Goal: Transaction & Acquisition: Purchase product/service

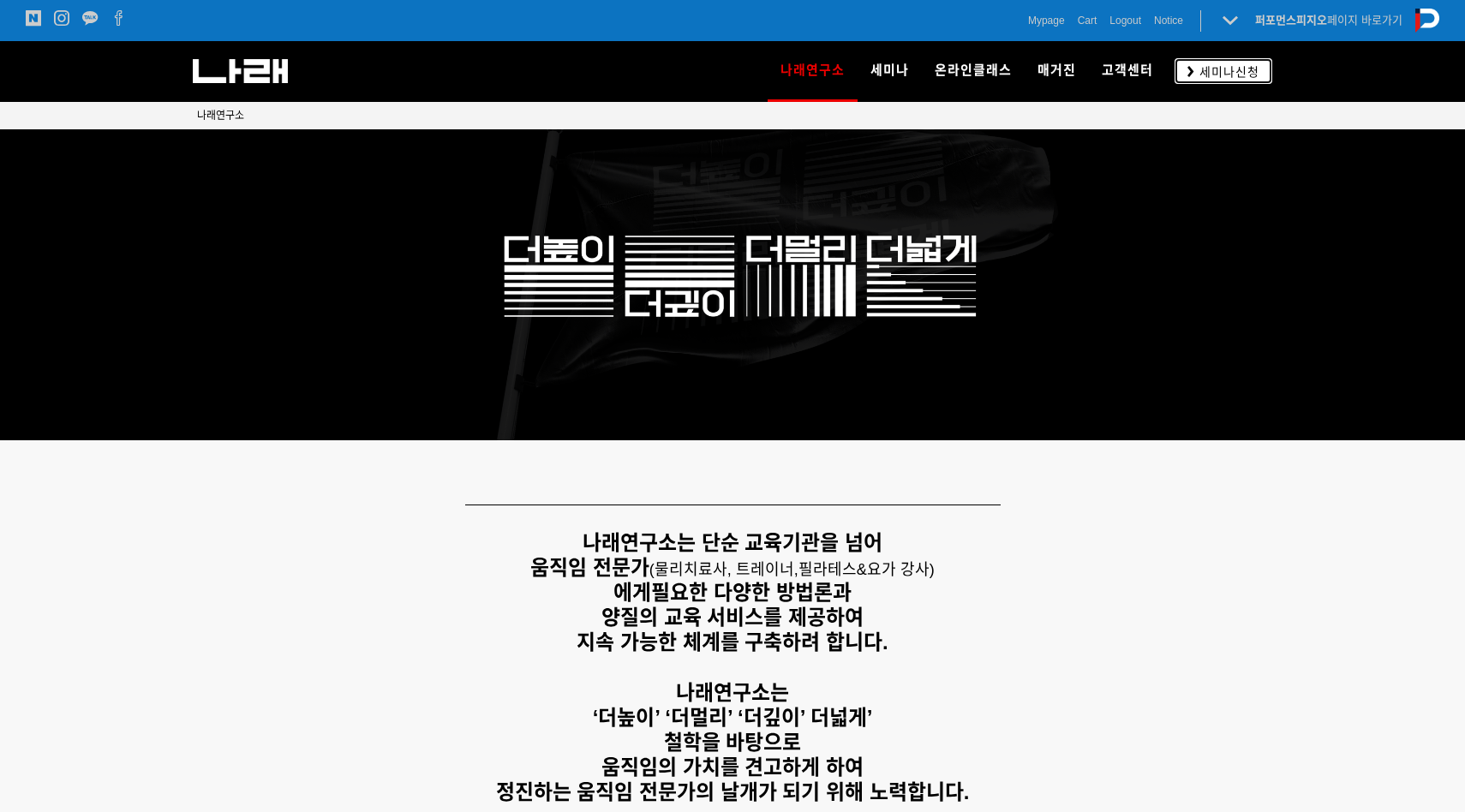
click at [1228, 66] on span "세미나신청" at bounding box center [1227, 72] width 65 height 18
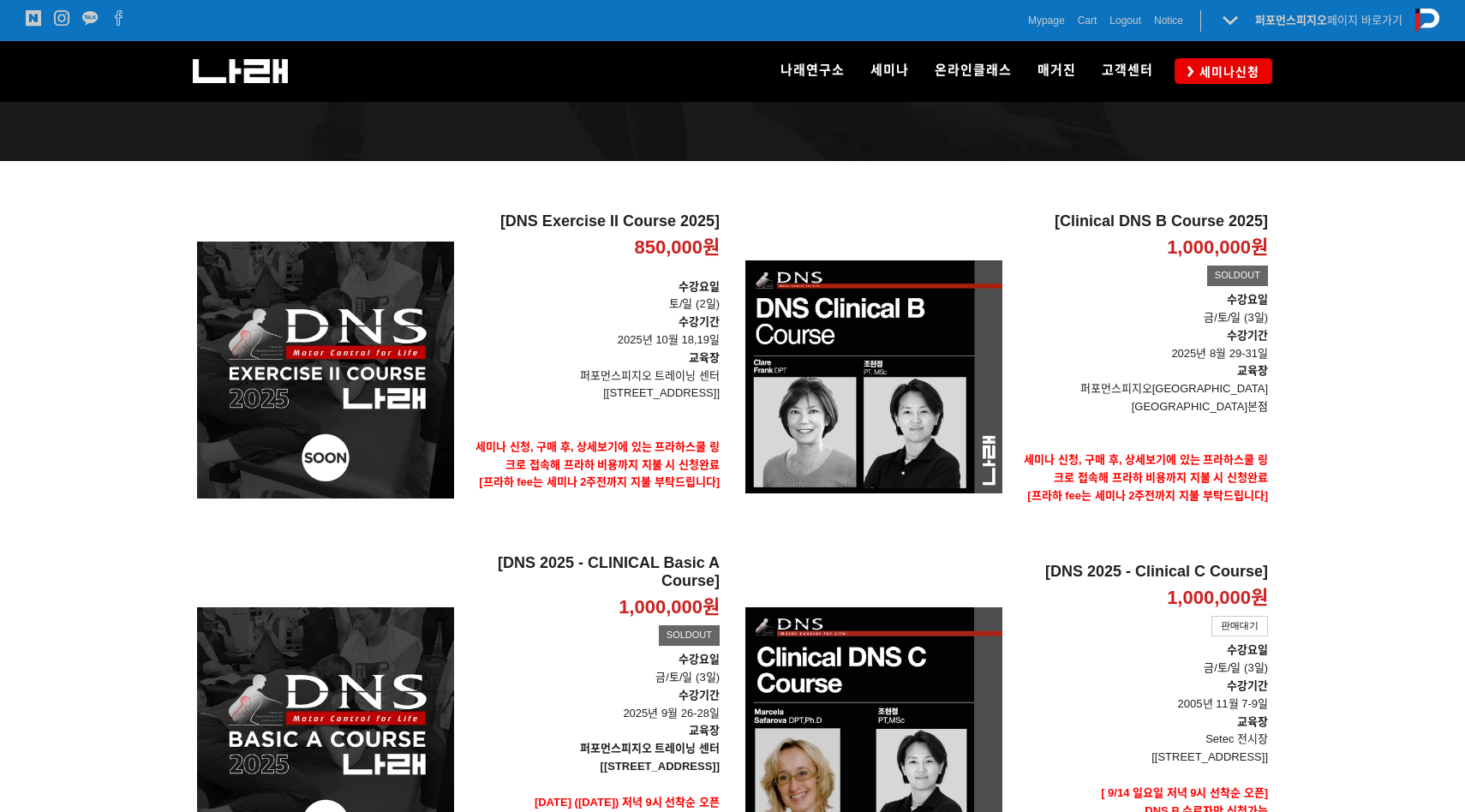
scroll to position [261, 0]
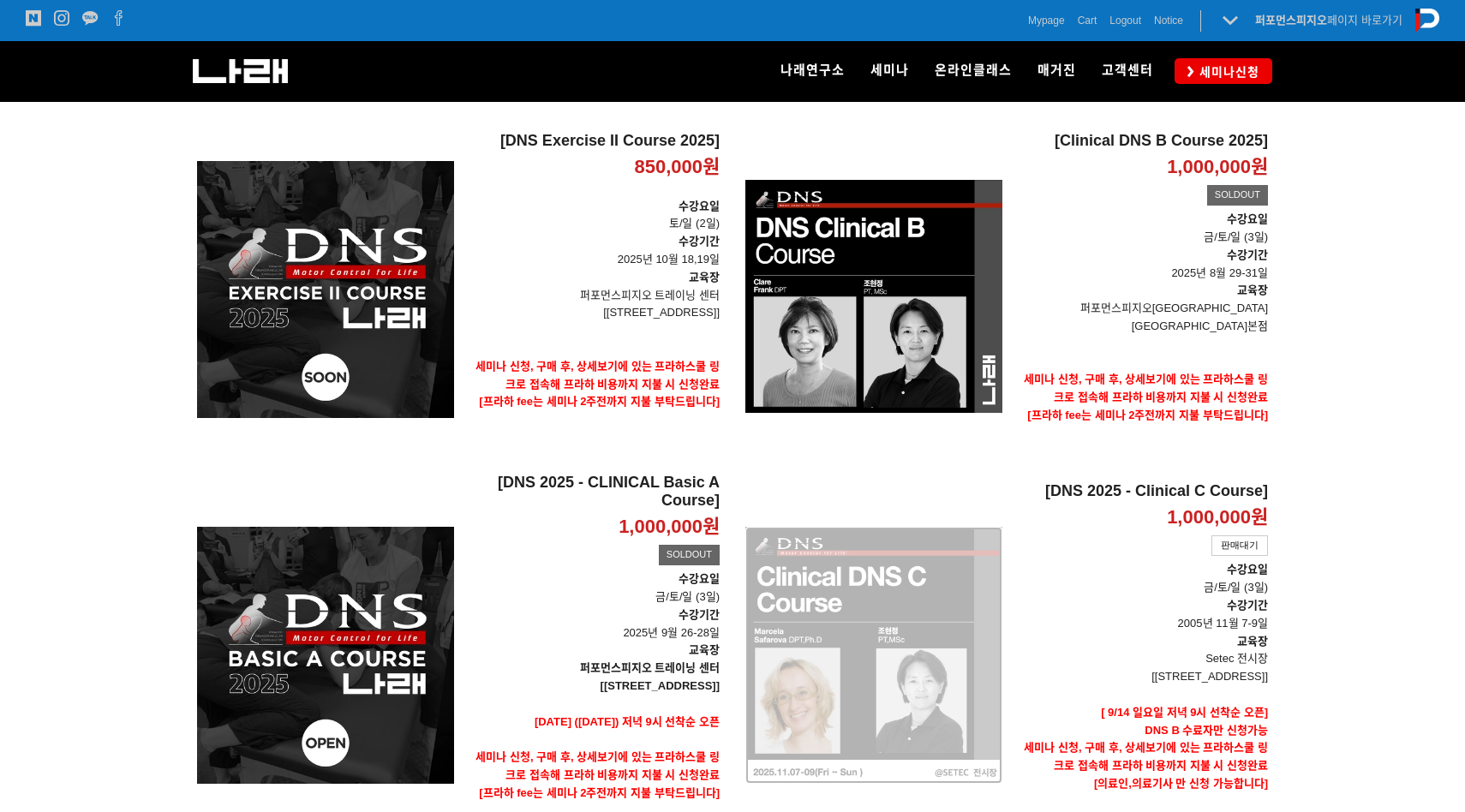
click at [966, 593] on div "[DNS 2025 - Clinical C Course] 1,000,000원 TIME SALE 판매대기" at bounding box center [874, 655] width 257 height 365
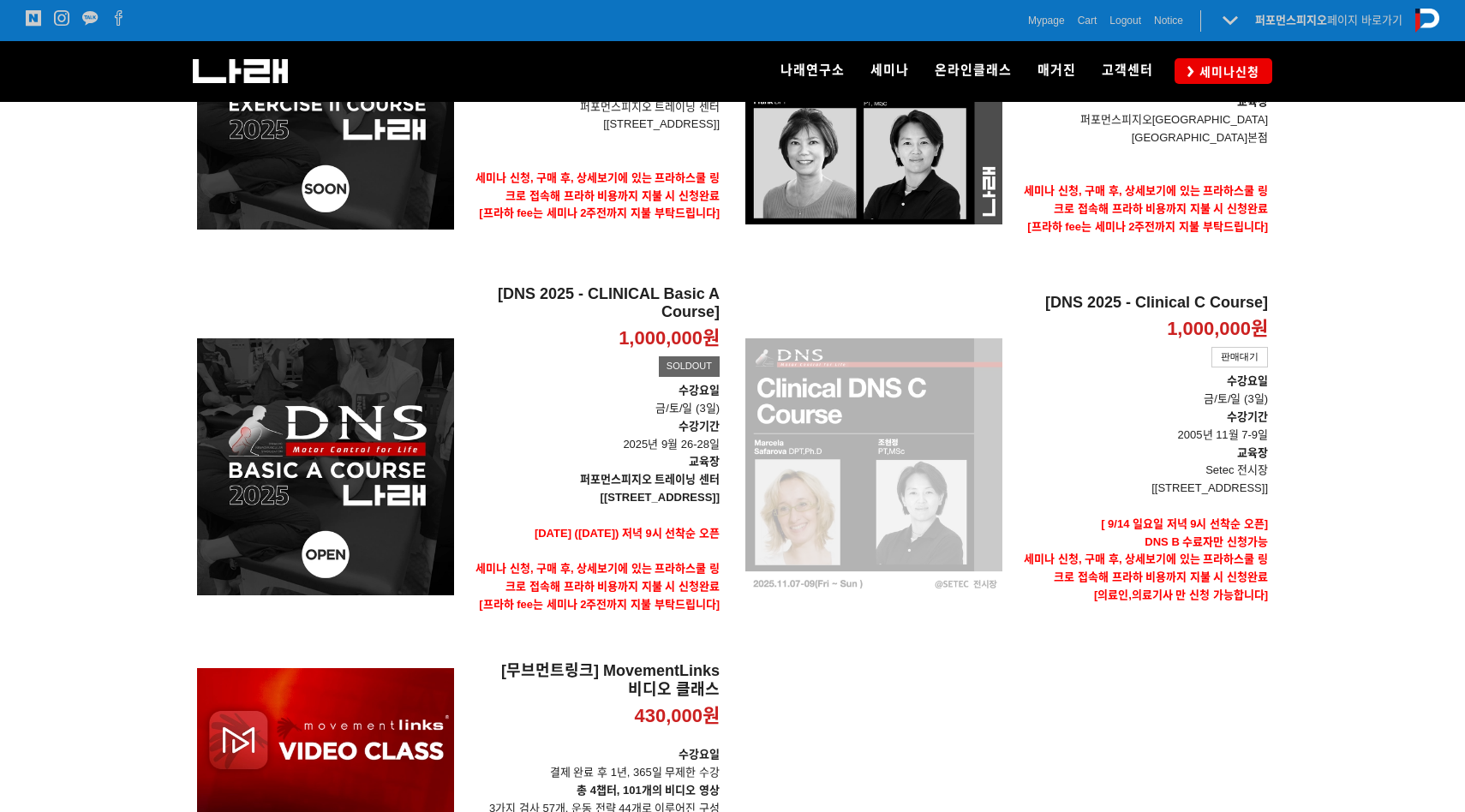
scroll to position [229, 0]
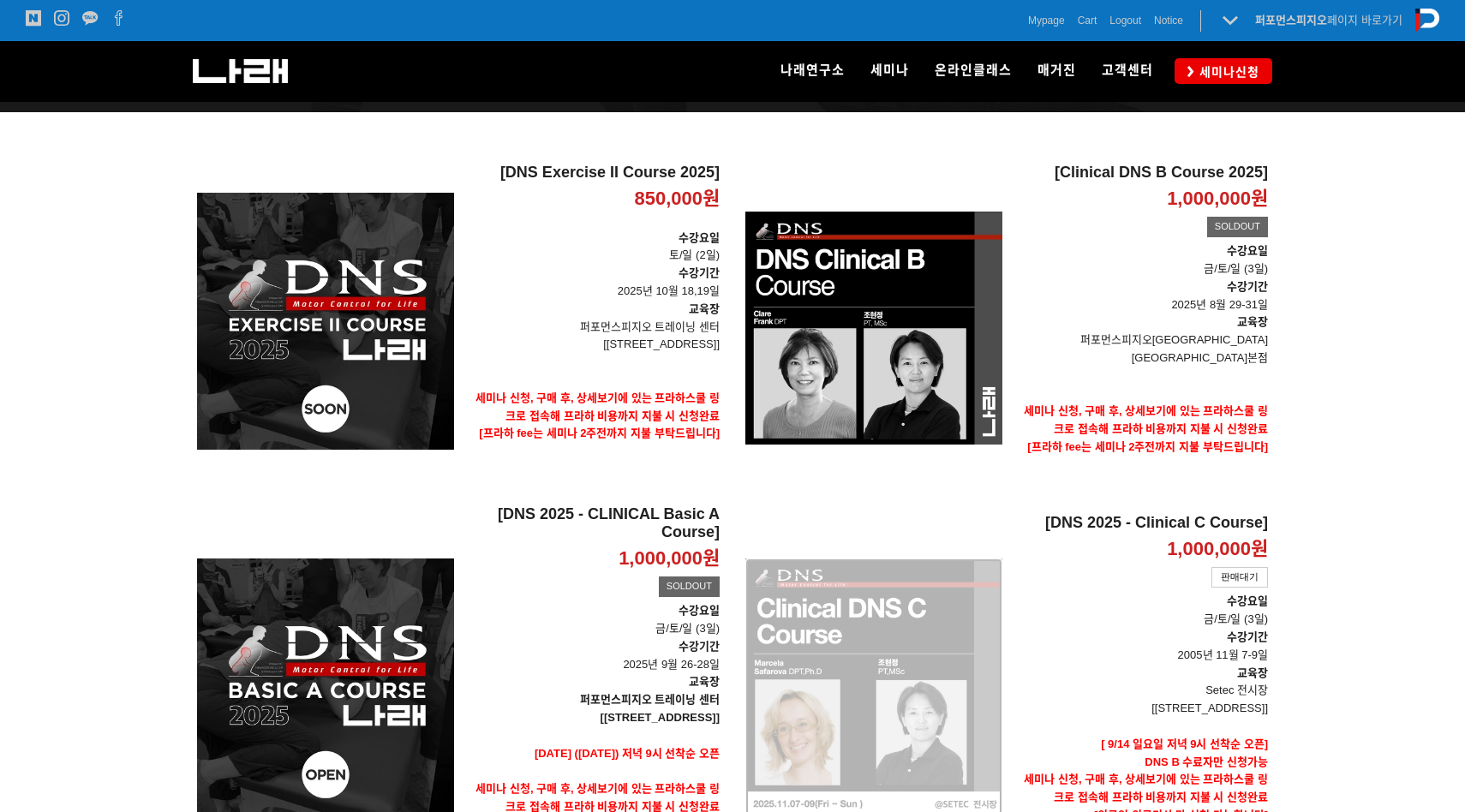
click at [902, 673] on div "[DNS 2025 - Clinical C Course] 1,000,000원 TIME SALE 판매대기" at bounding box center [874, 686] width 257 height 365
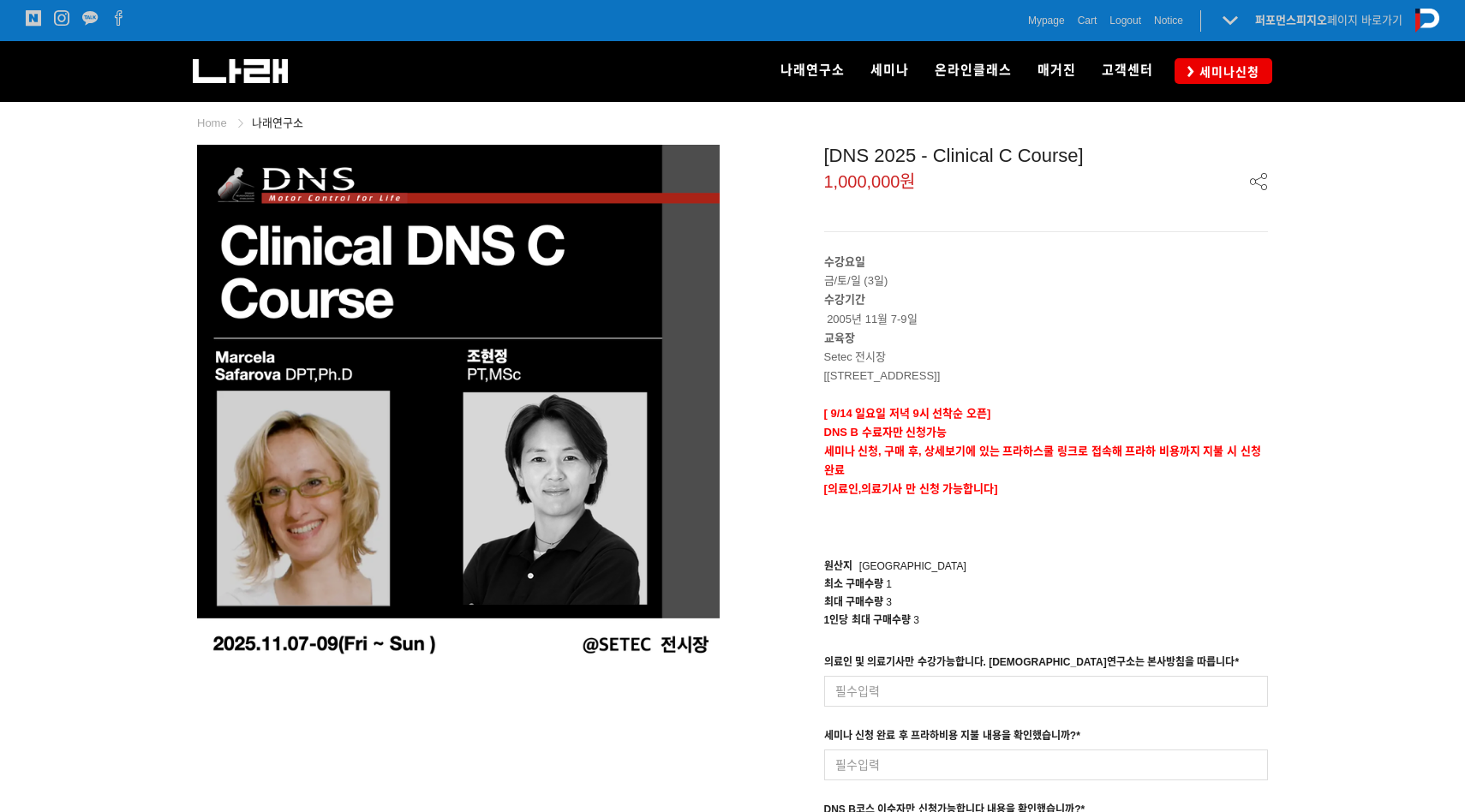
click at [922, 676] on input at bounding box center [1046, 691] width 445 height 30
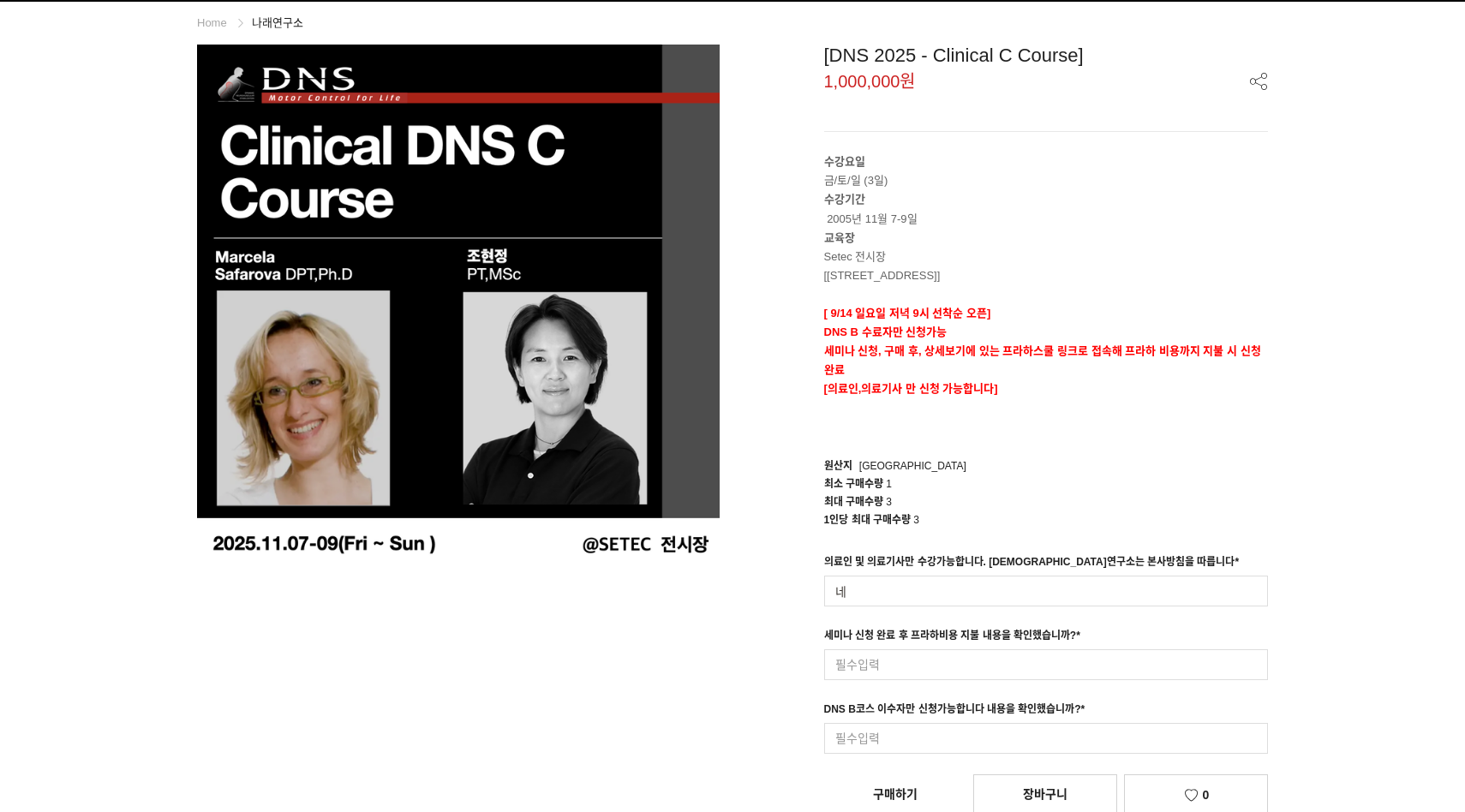
type input "네"
click at [890, 793] on div "[DNS 2025 - Clinical C Course] 1,000,000원 수강요일 금/토/일 (3일) 수강기간 2005년 11월 7-9일 교…" at bounding box center [1007, 432] width 523 height 777
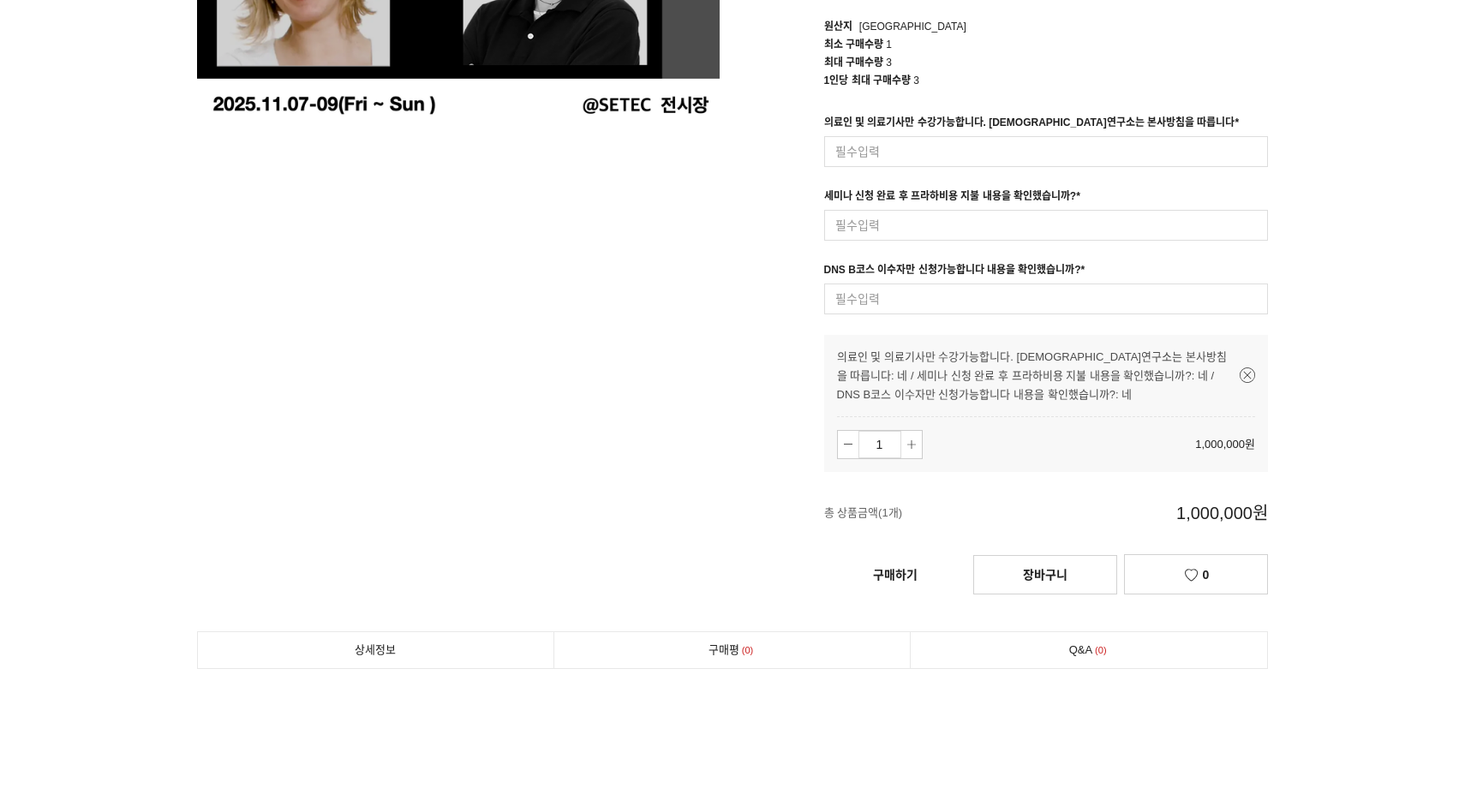
scroll to position [575, 0]
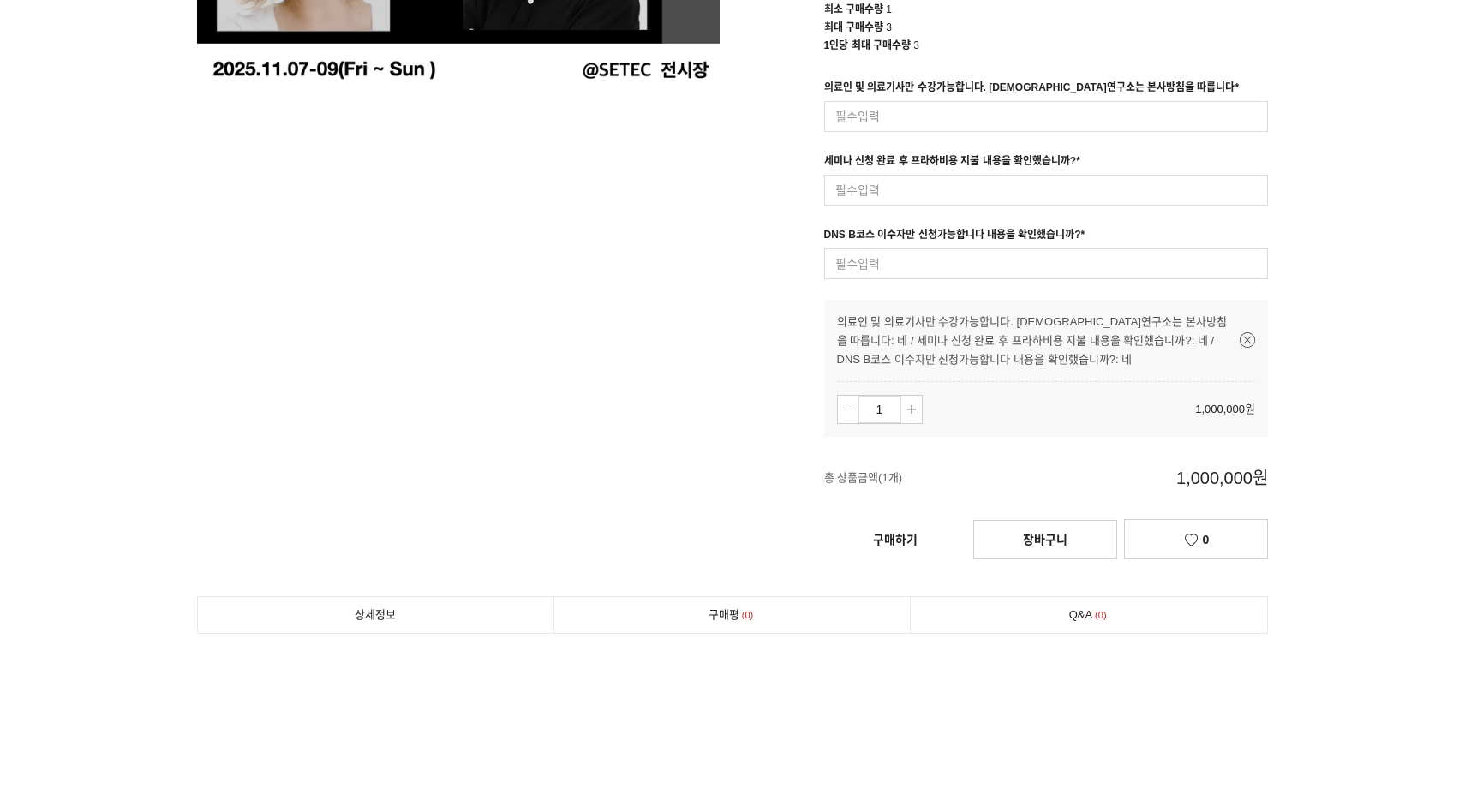
click at [901, 540] on link "구매하기" at bounding box center [896, 539] width 142 height 38
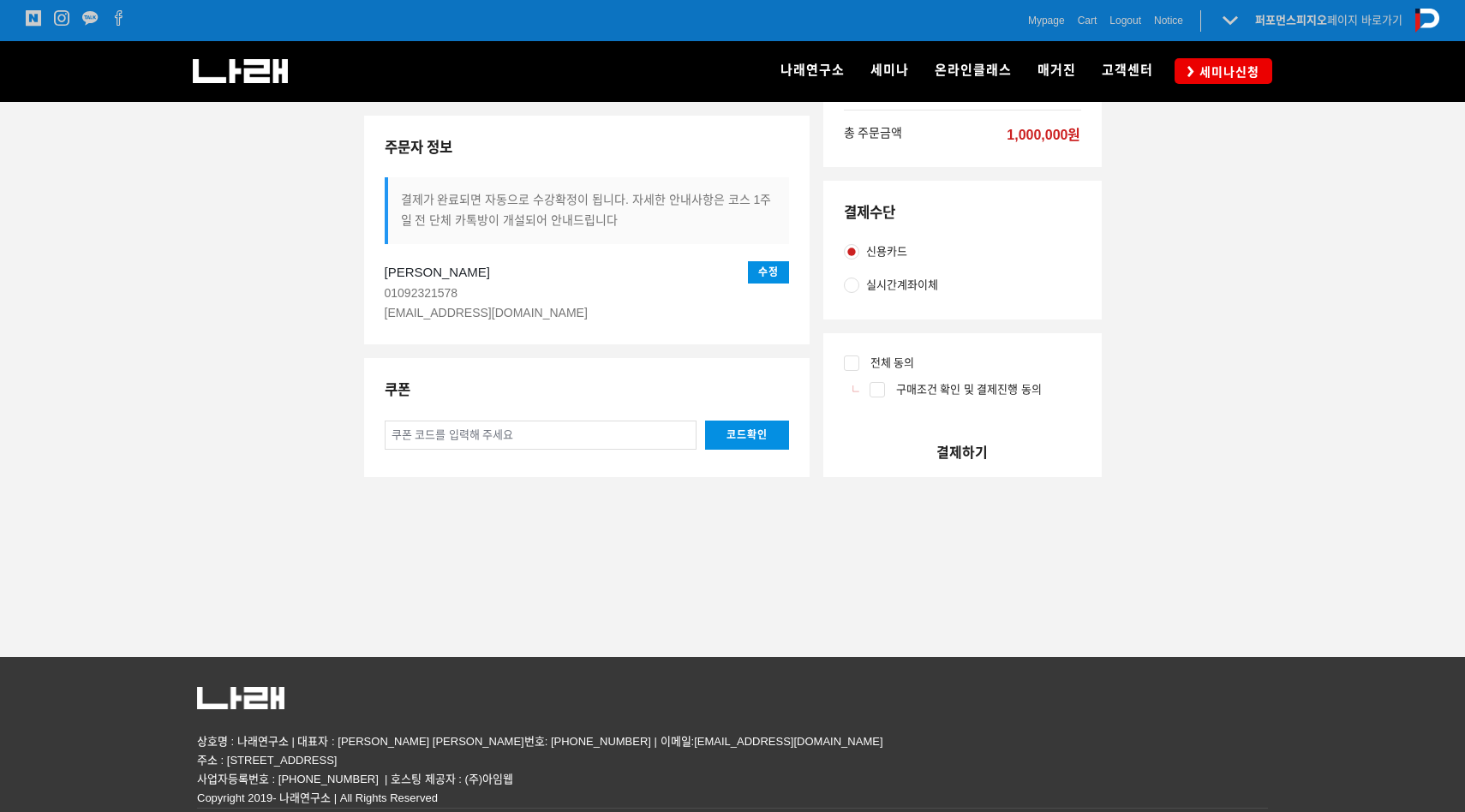
scroll to position [92, 0]
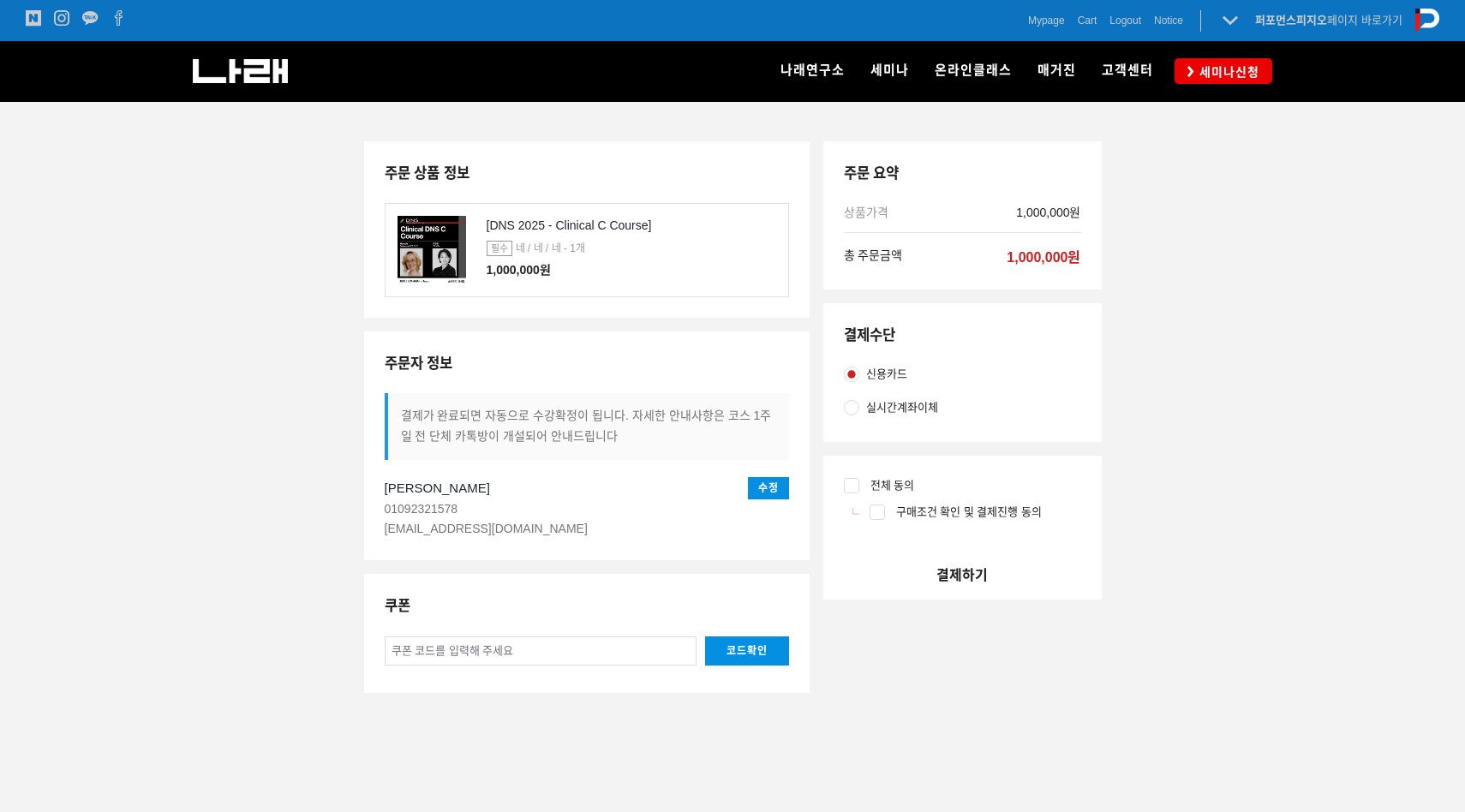
click at [910, 416] on span "실시간계좌이체" at bounding box center [902, 407] width 72 height 18
click at [860, 416] on input "실시간계좌이체" at bounding box center [851, 407] width 16 height 16
radio input "true"
click at [876, 490] on span "전체 동의" at bounding box center [893, 485] width 44 height 13
click at [860, 490] on input "전체 동의" at bounding box center [851, 485] width 16 height 16
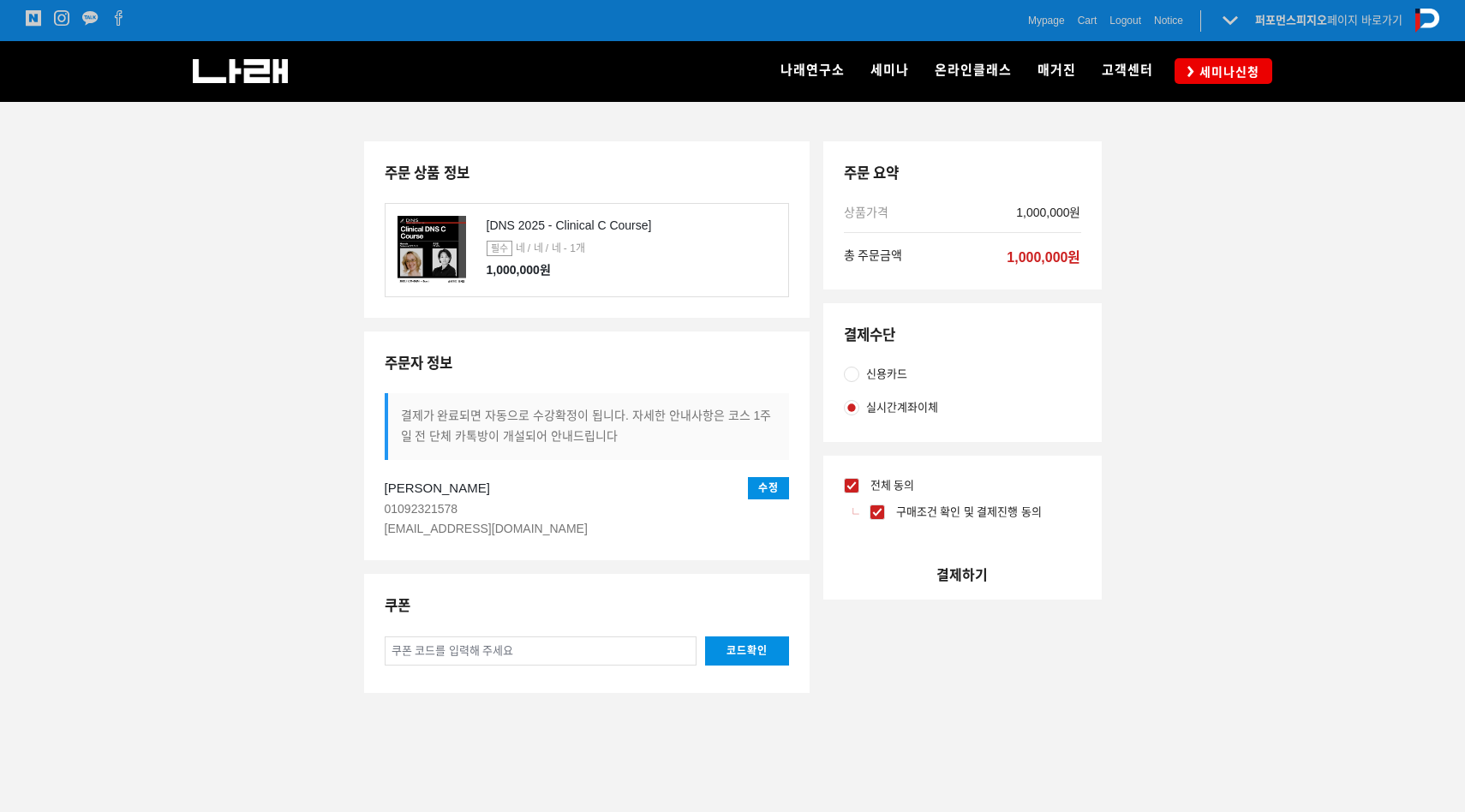
checkbox input "true"
click at [958, 602] on div "주문 요약 상품가격 1,000,000원 총 주문금액 1,000,000원 결제수단 신용카드 실시간계좌이체 전체 동의 구매조건 확인 및 결제진행 …" at bounding box center [962, 424] width 278 height 565
click at [960, 577] on button "결제하기" at bounding box center [962, 575] width 278 height 49
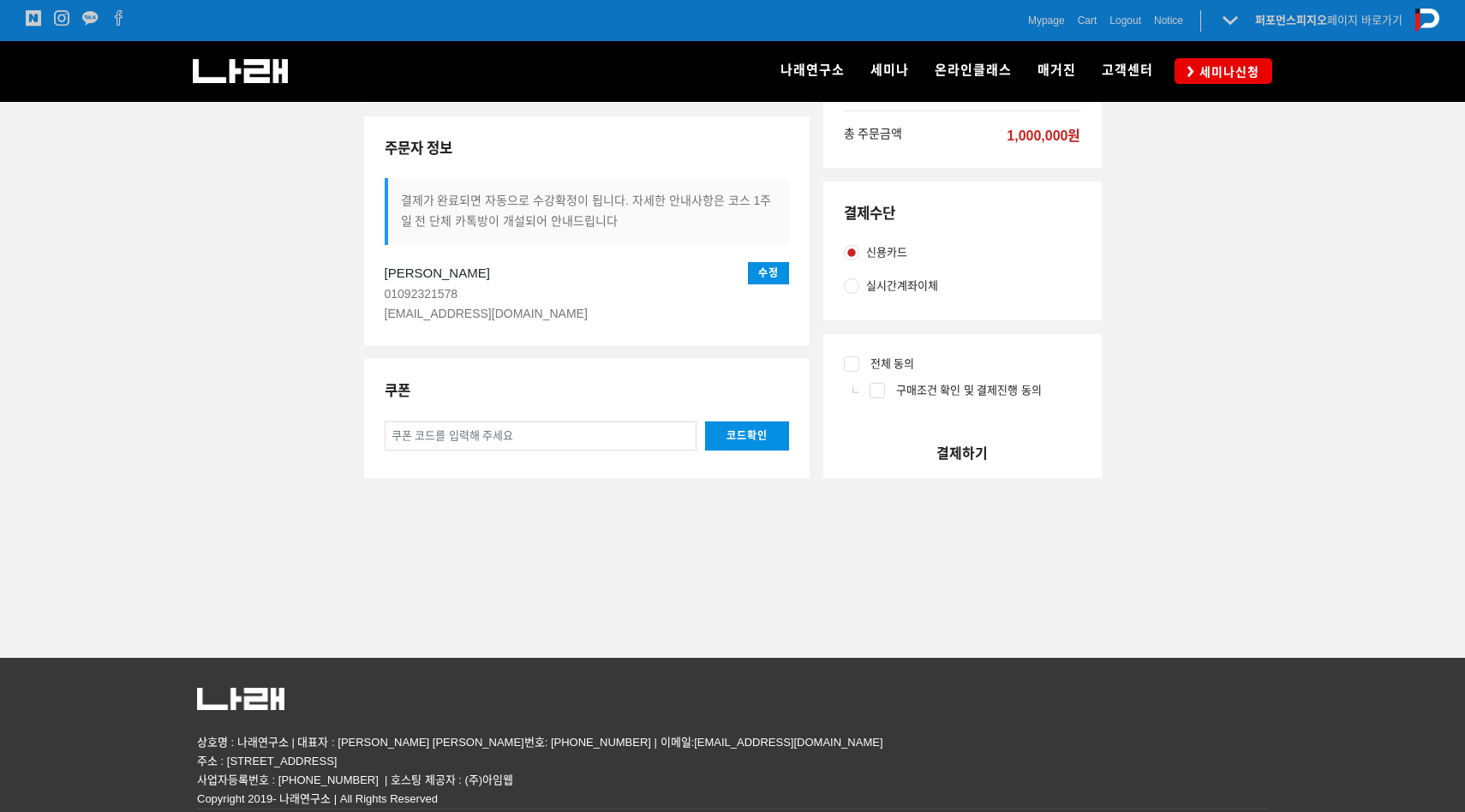
scroll to position [309, 0]
click at [858, 368] on input "전체 동의" at bounding box center [851, 363] width 16 height 16
checkbox input "true"
click at [973, 466] on button "결제하기" at bounding box center [962, 453] width 278 height 49
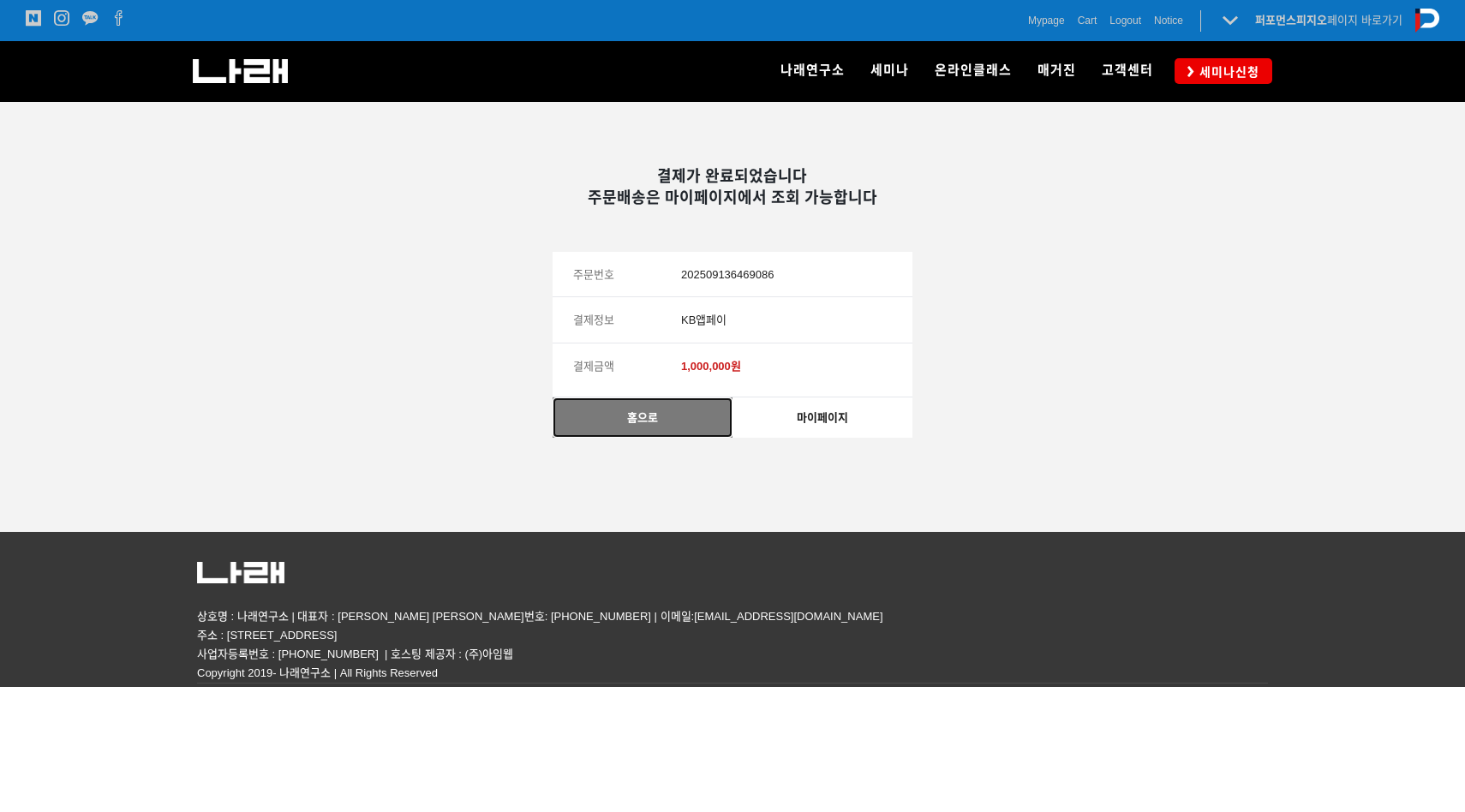
click at [689, 430] on link "홈으로" at bounding box center [642, 418] width 180 height 41
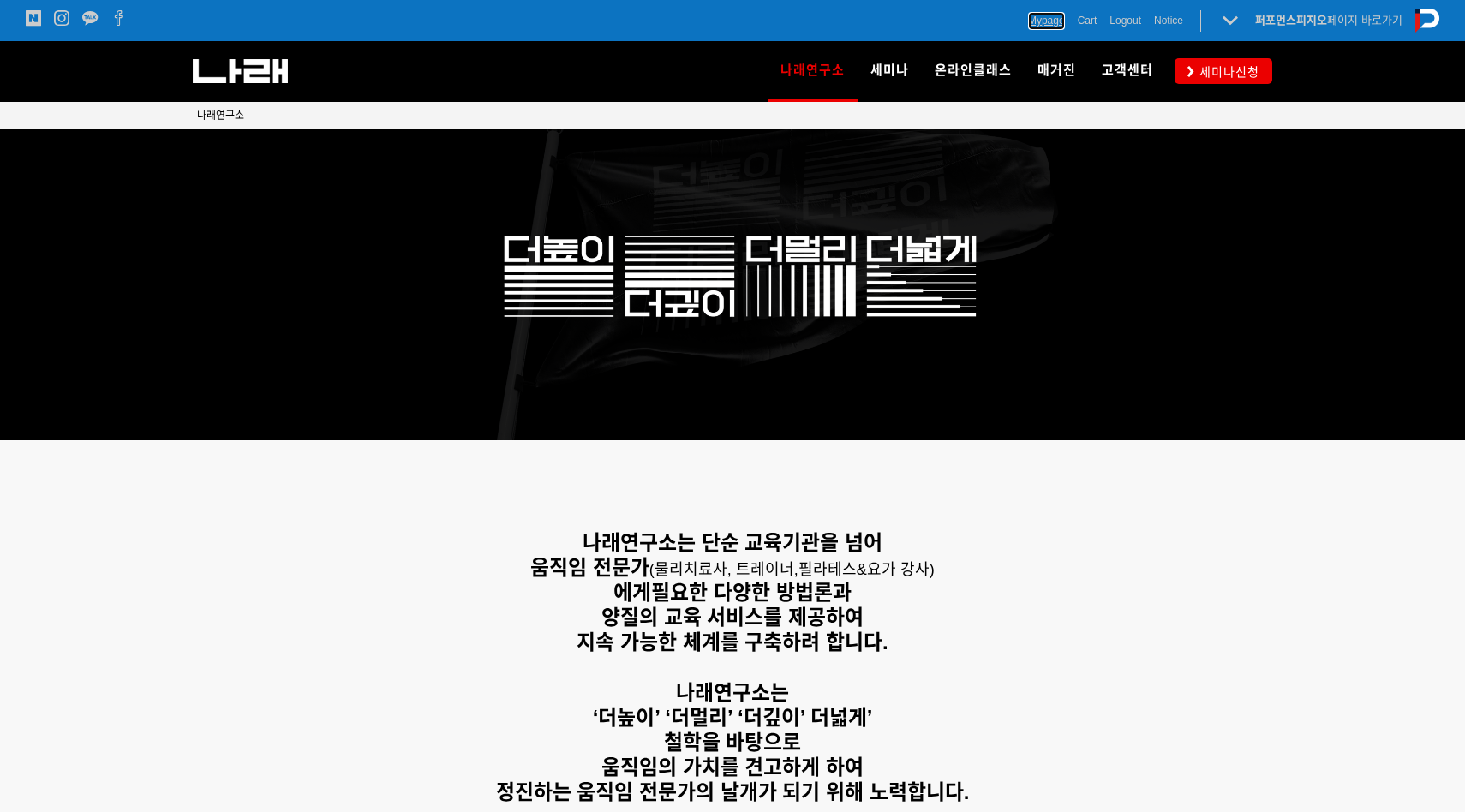
click at [1043, 23] on span "Mypage" at bounding box center [1047, 20] width 37 height 18
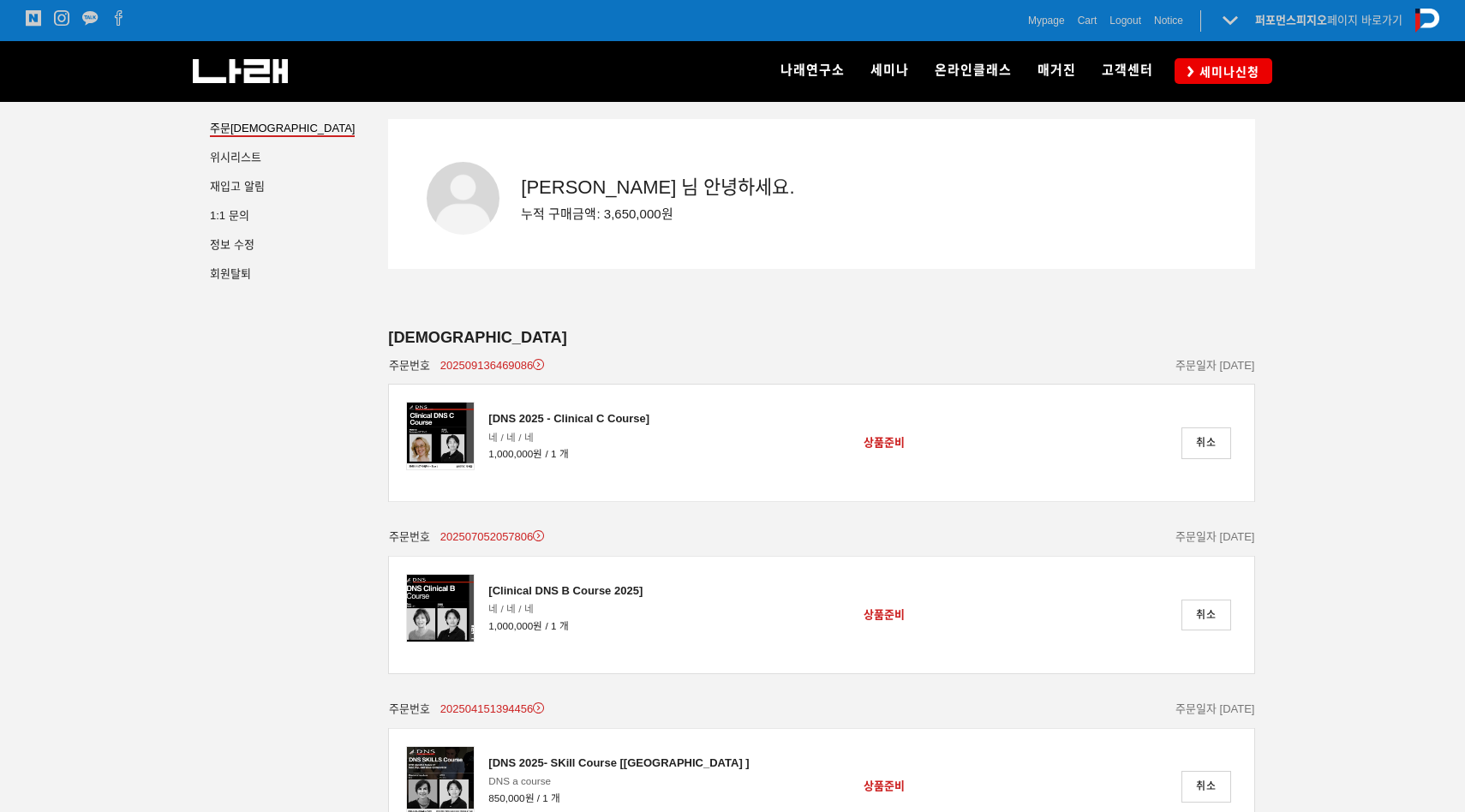
scroll to position [61, 0]
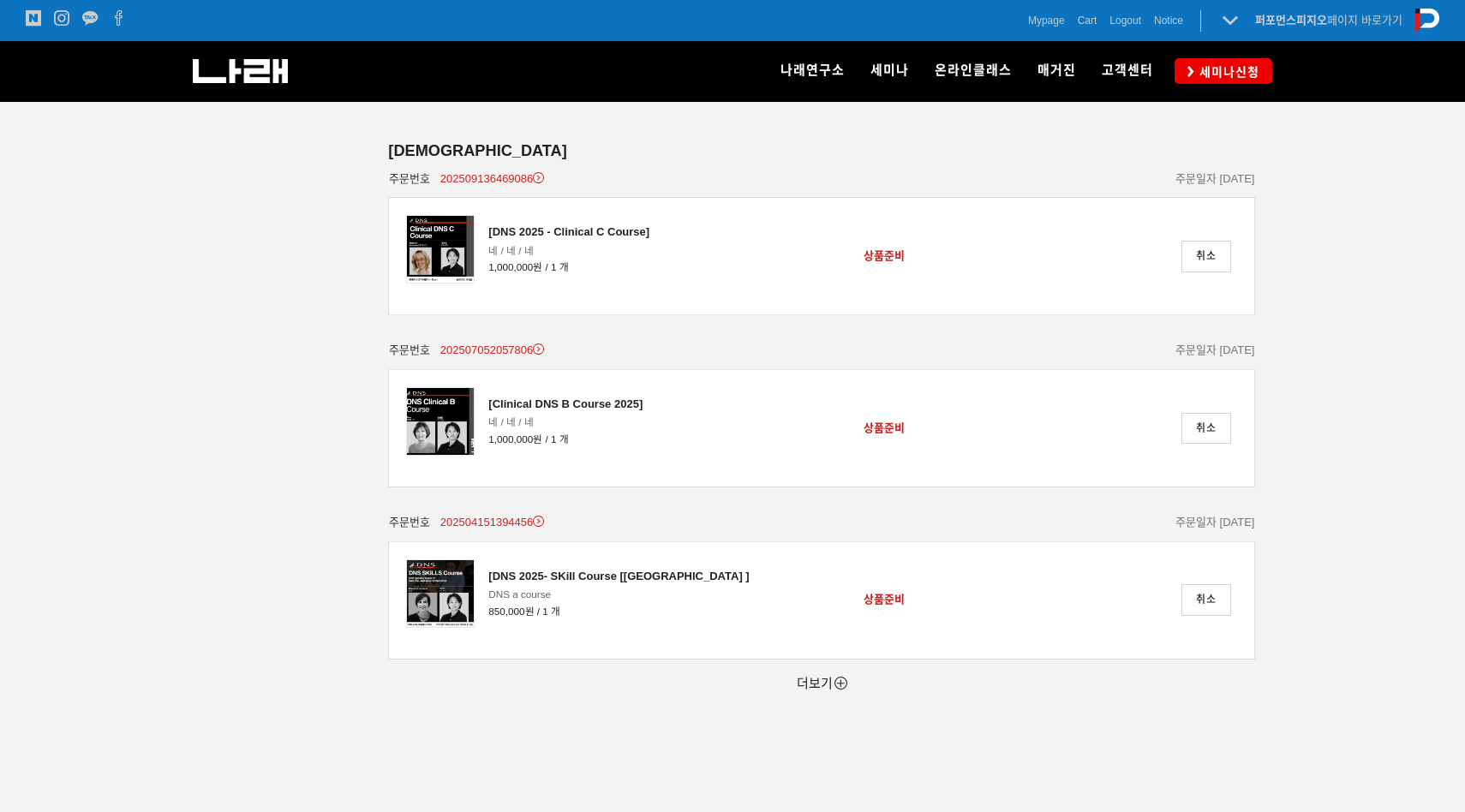
scroll to position [508, 0]
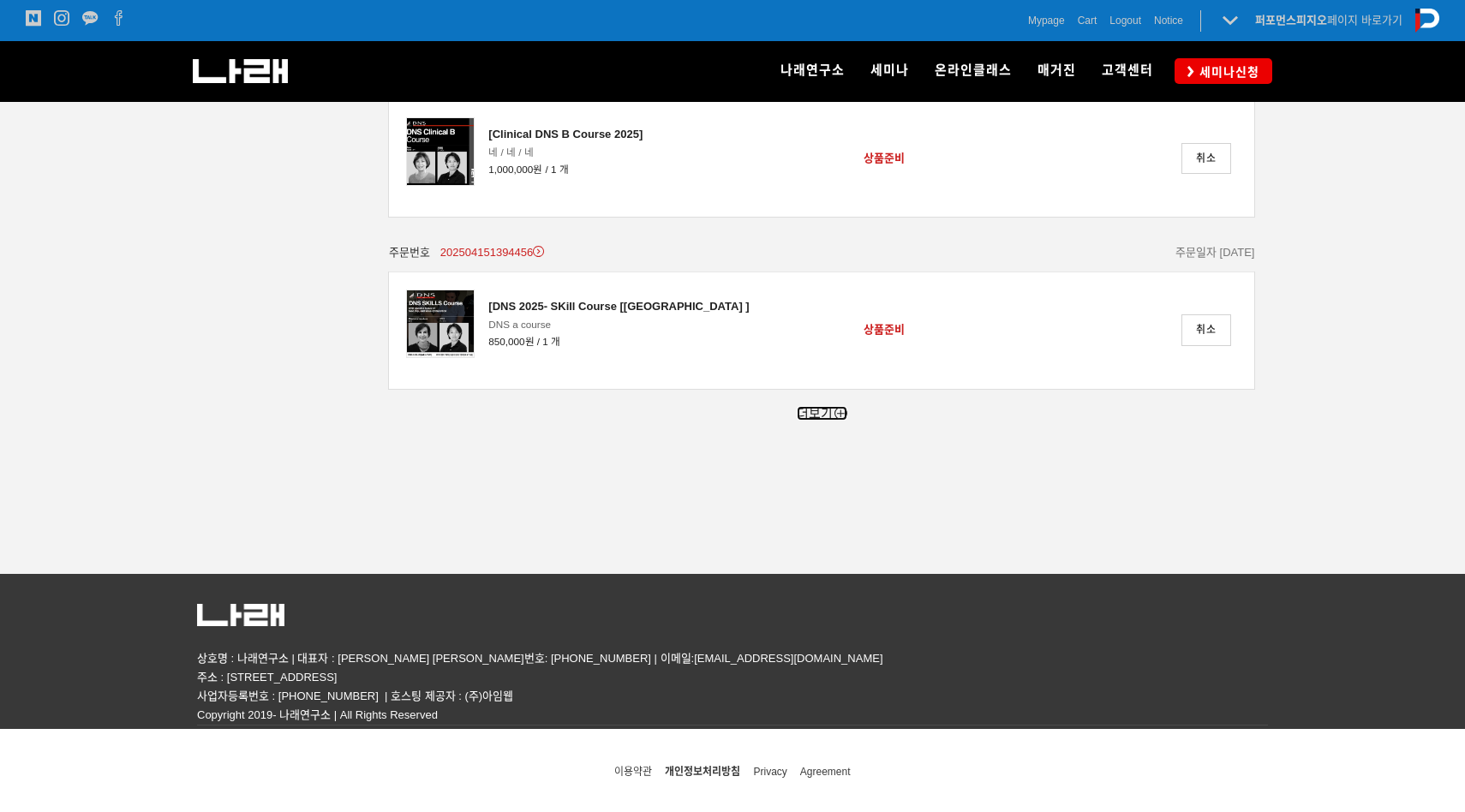
click at [816, 416] on link "더보기" at bounding box center [822, 413] width 51 height 15
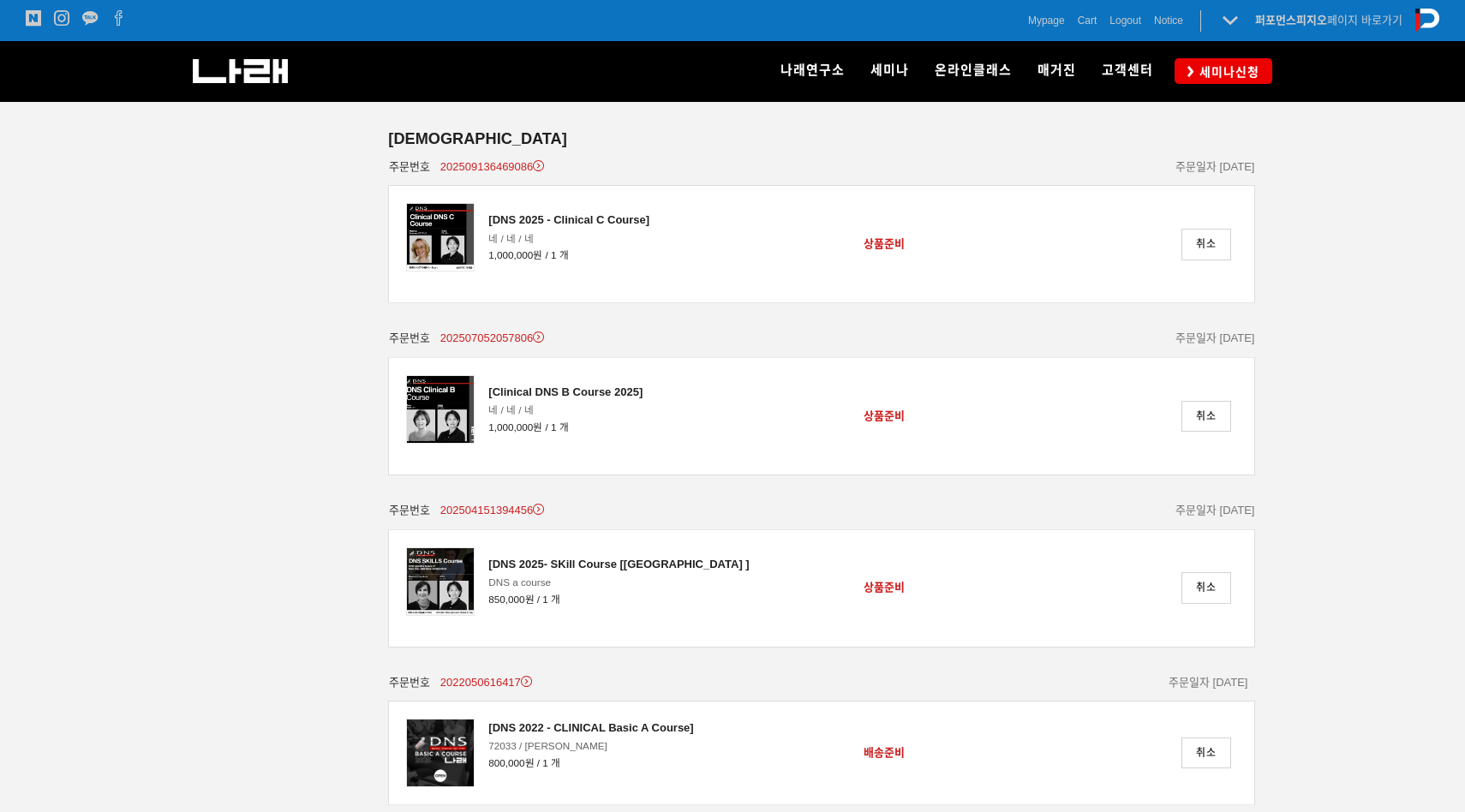
scroll to position [0, 0]
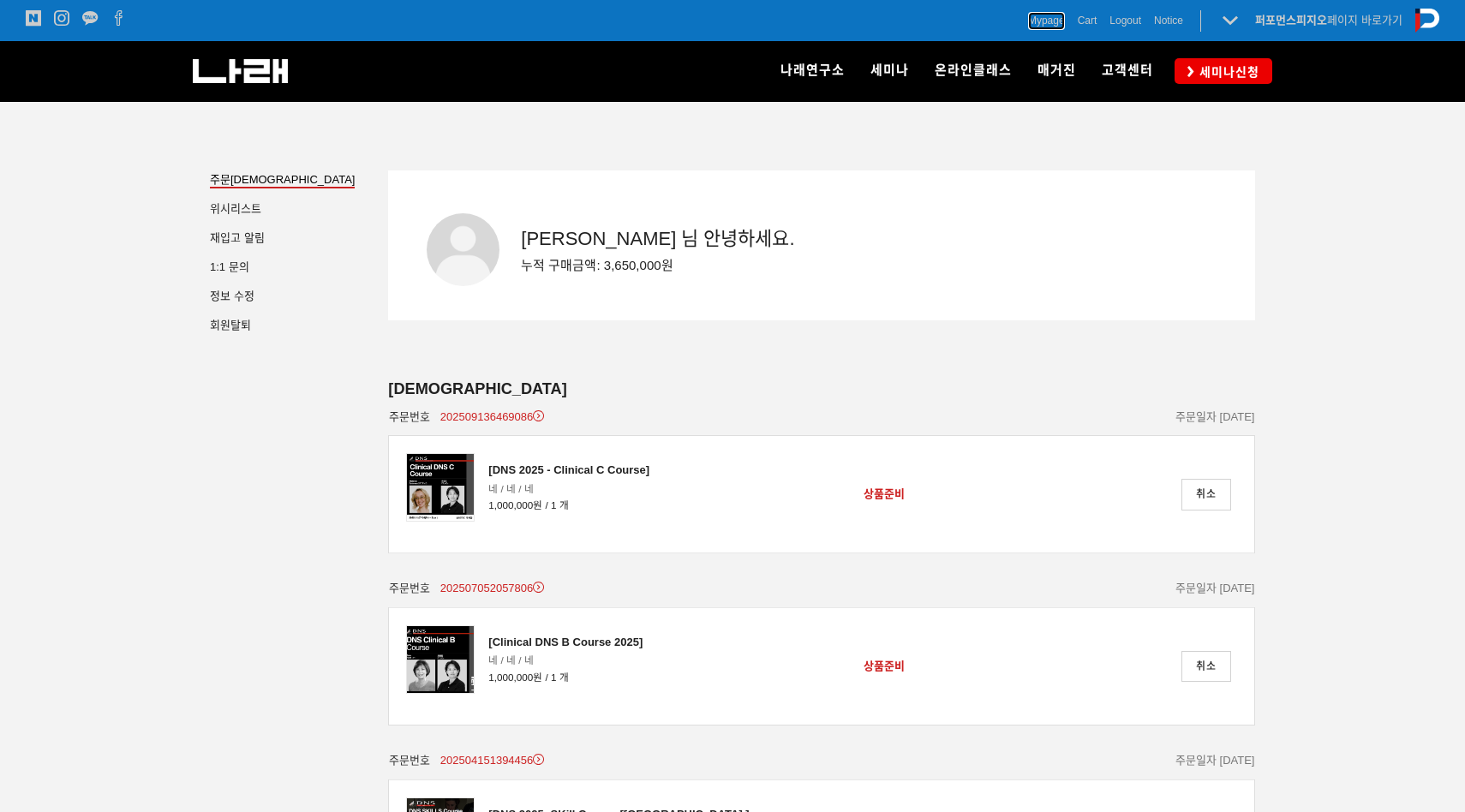
click at [1049, 20] on span "Mypage" at bounding box center [1047, 20] width 37 height 18
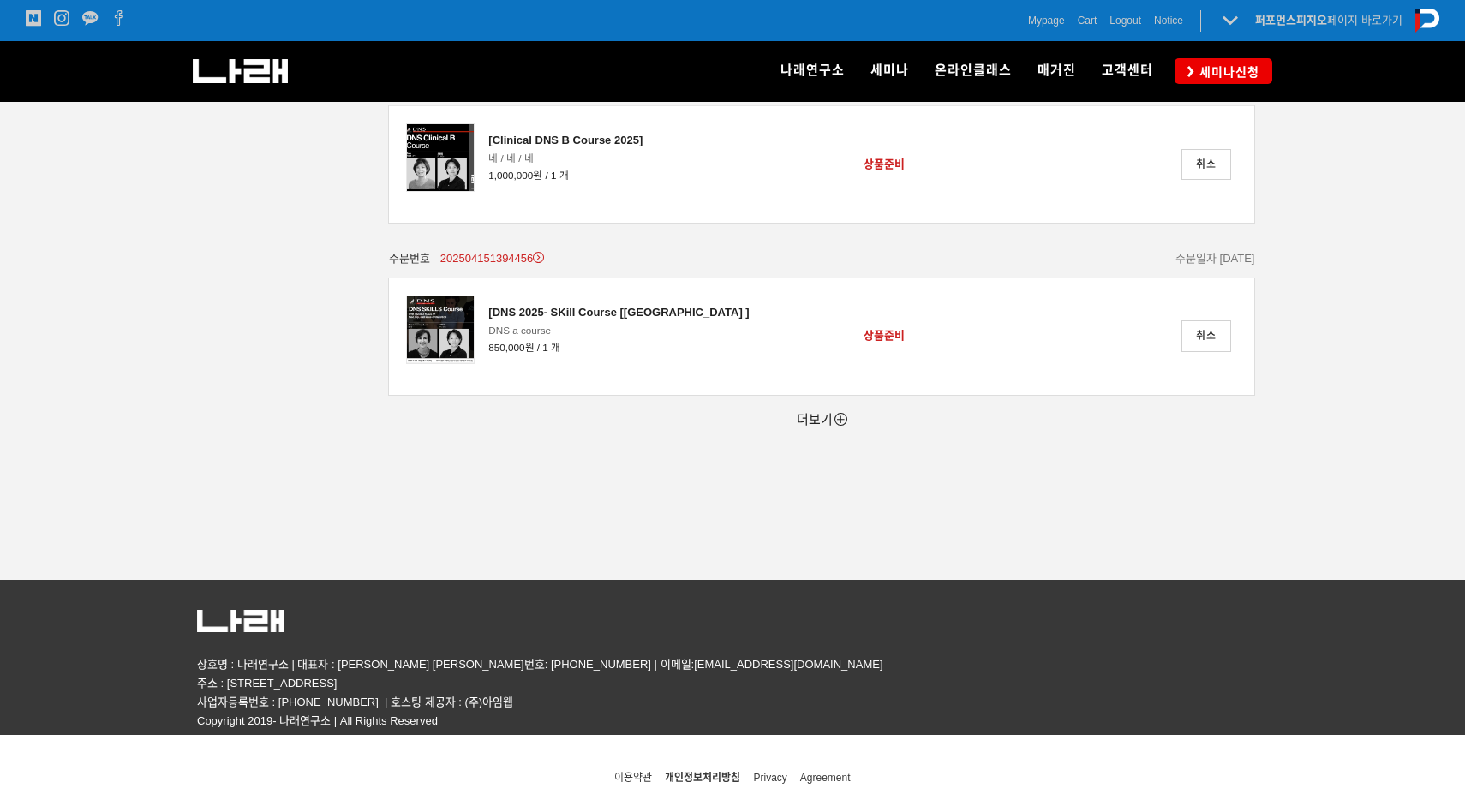
scroll to position [508, 0]
